Goal: Task Accomplishment & Management: Complete application form

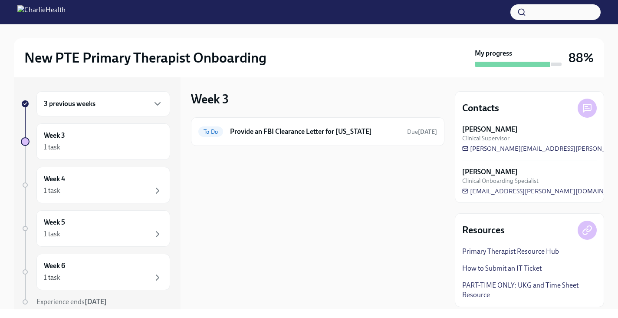
click at [106, 100] on div "3 previous weeks" at bounding box center [103, 103] width 119 height 10
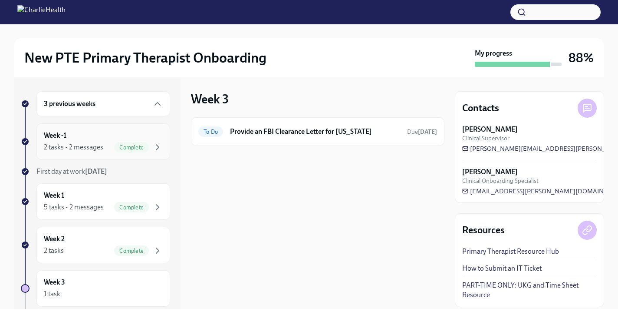
click at [112, 144] on div "2 tasks • 2 messages Complete" at bounding box center [103, 147] width 119 height 10
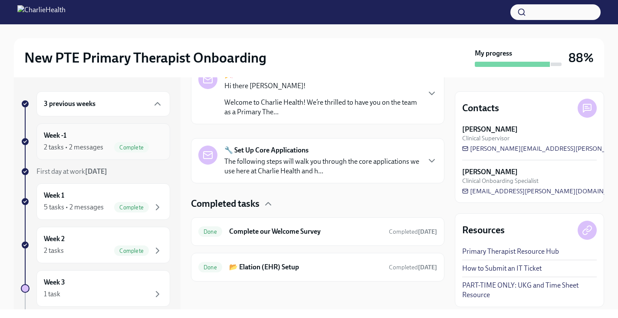
click at [126, 140] on div "Week -1 2 tasks • 2 messages Complete" at bounding box center [103, 142] width 119 height 22
click at [126, 202] on div "Complete" at bounding box center [131, 207] width 35 height 10
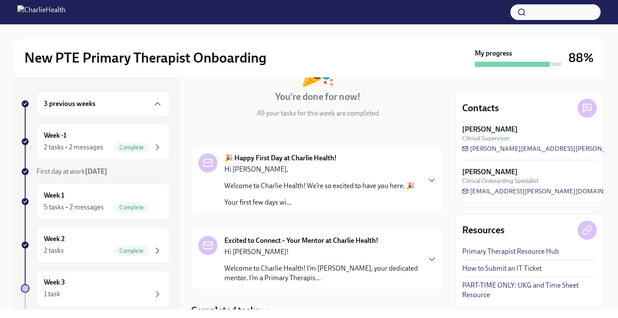
scroll to position [80, 0]
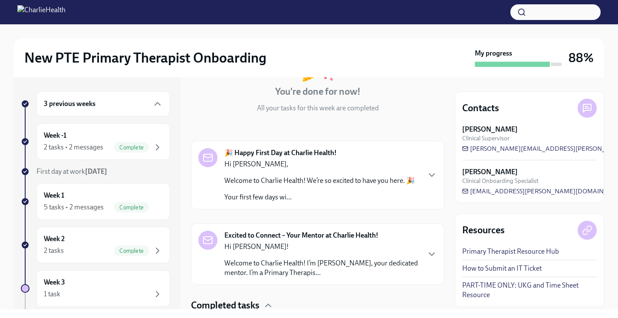
click at [217, 197] on div "🎉 Happy First Day at Charlie Health! Hi [PERSON_NAME], Welcome to Charlie Healt…" at bounding box center [306, 175] width 216 height 54
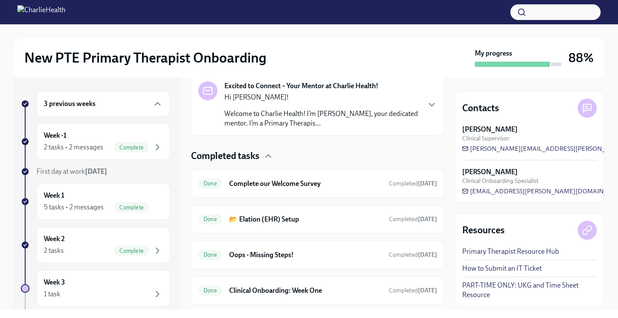
scroll to position [858, 0]
click at [230, 127] on div "Hi [PERSON_NAME]! Welcome to Charlie Health! I’m [PERSON_NAME], your dedicated …" at bounding box center [321, 110] width 195 height 36
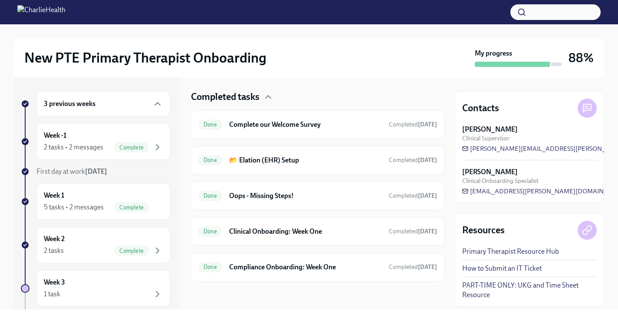
scroll to position [1111, 0]
click at [246, 123] on h6 "Complete our Welcome Survey" at bounding box center [305, 125] width 153 height 10
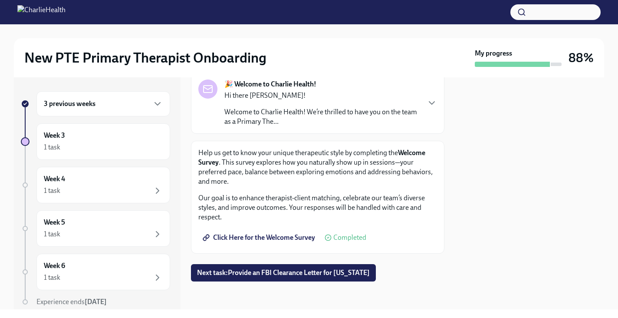
scroll to position [56, 0]
click at [294, 236] on span "Click Here for the Welcome Survey" at bounding box center [259, 237] width 111 height 9
